Goal: Information Seeking & Learning: Understand process/instructions

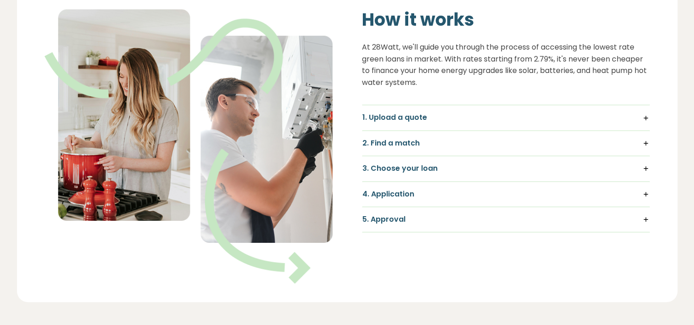
scroll to position [642, 0]
click at [648, 117] on h5 "1. Upload a quote" at bounding box center [505, 117] width 287 height 10
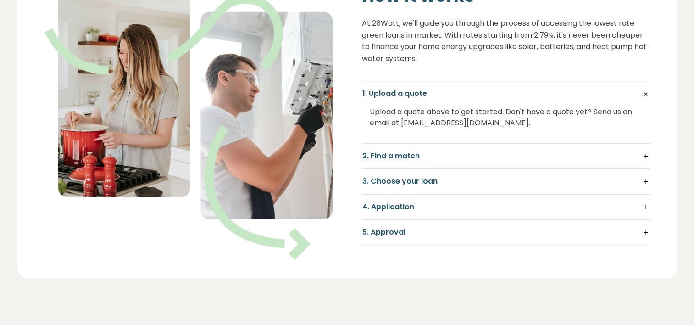
scroll to position [688, 0]
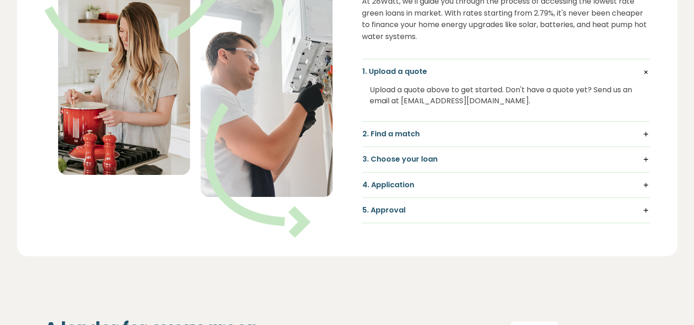
click at [643, 132] on h5 "2. Find a match" at bounding box center [505, 134] width 287 height 10
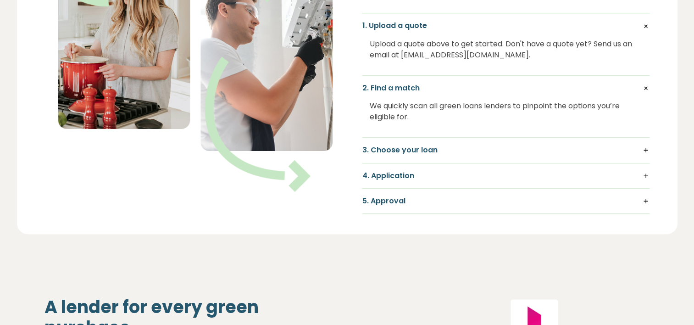
scroll to position [779, 0]
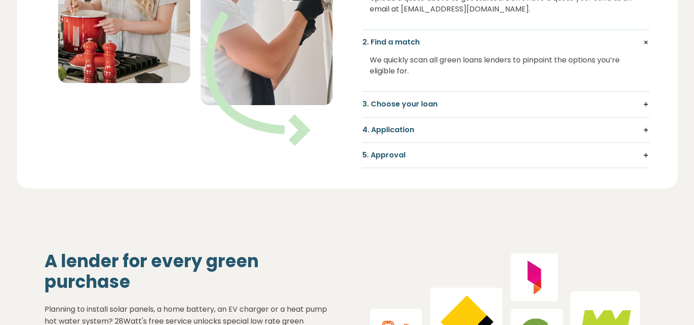
click at [647, 103] on h5 "3. Choose your loan" at bounding box center [505, 104] width 287 height 10
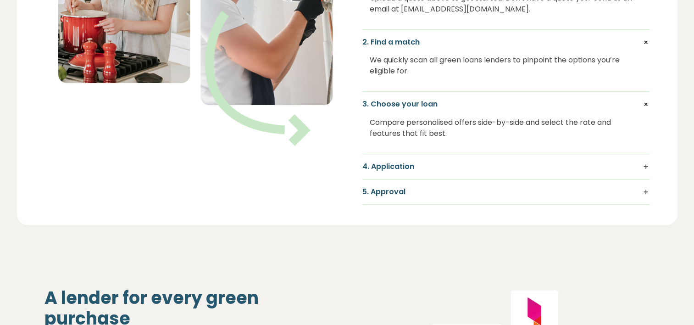
scroll to position [825, 0]
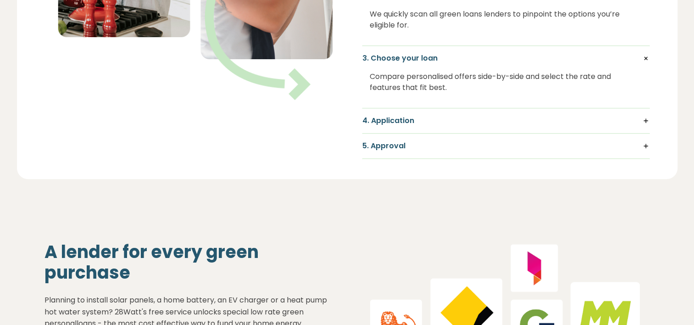
click at [645, 121] on h5 "4. Application" at bounding box center [505, 121] width 287 height 10
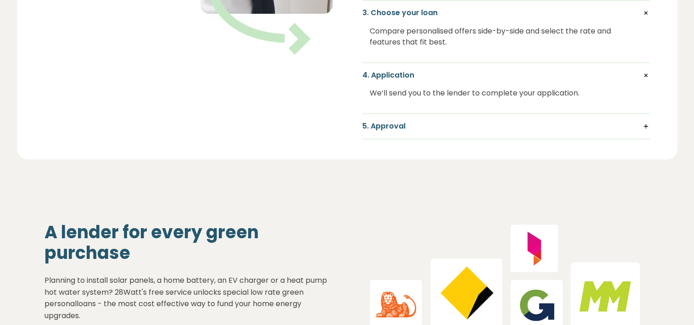
scroll to position [871, 0]
click at [642, 125] on h5 "5. Approval" at bounding box center [505, 126] width 287 height 10
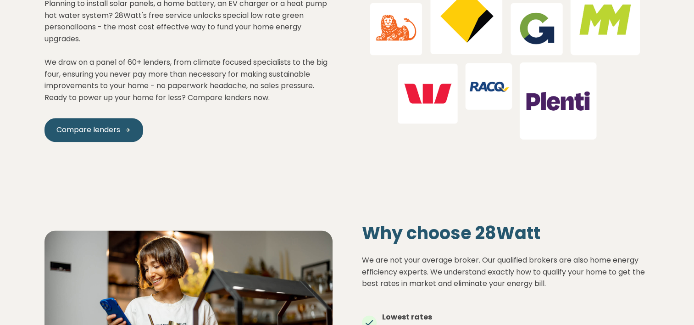
scroll to position [1146, 0]
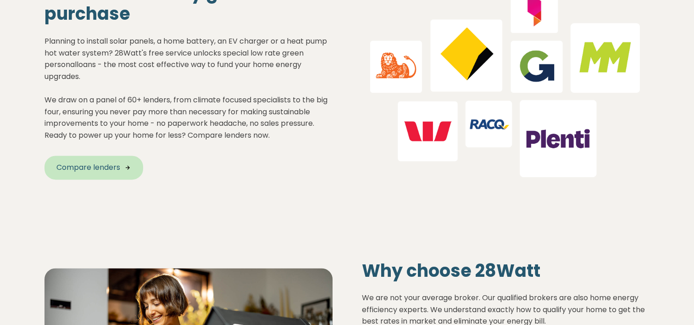
click at [110, 167] on span "Compare lenders" at bounding box center [88, 167] width 64 height 11
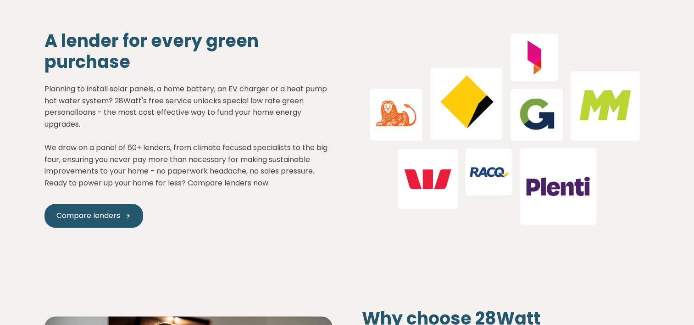
scroll to position [1054, 0]
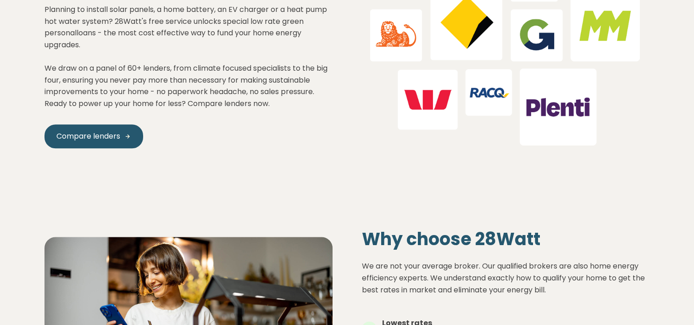
click at [486, 94] on img at bounding box center [506, 49] width 288 height 211
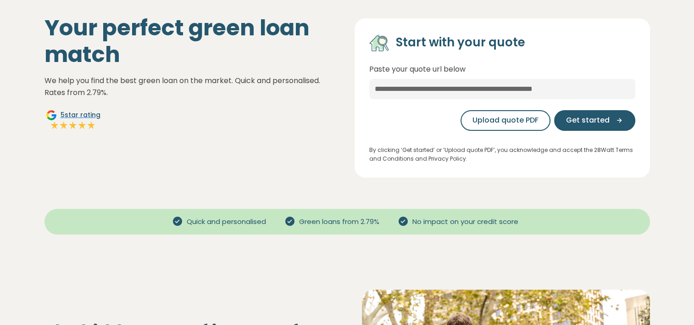
scroll to position [0, 0]
